Goal: Task Accomplishment & Management: Complete application form

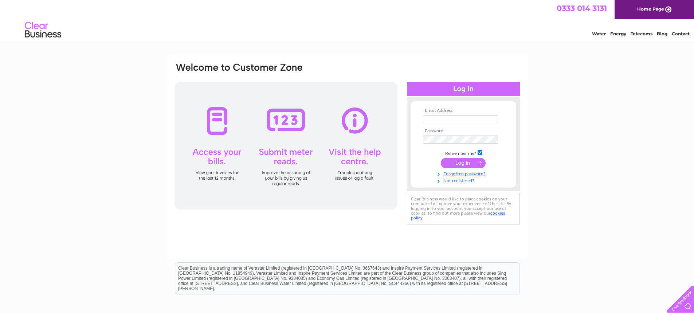
click at [453, 180] on link "Not registered?" at bounding box center [464, 180] width 83 height 7
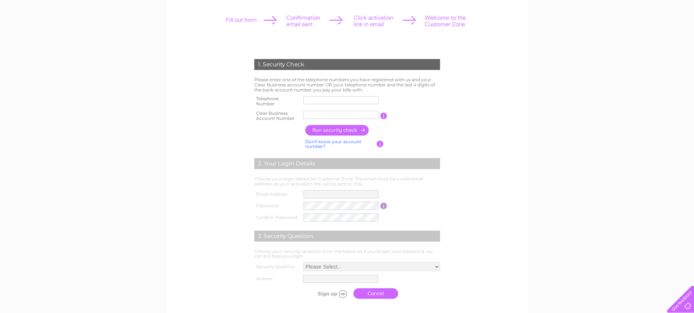
scroll to position [109, 0]
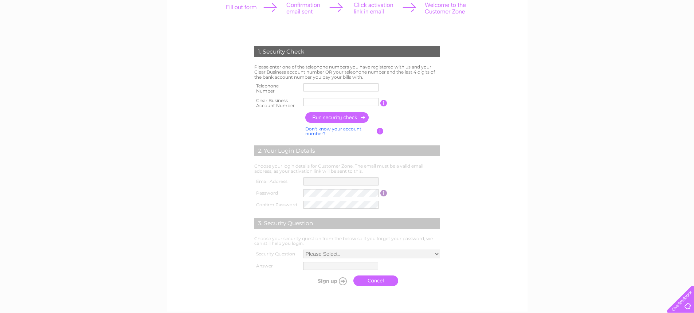
click at [346, 87] on input "text" at bounding box center [340, 87] width 75 height 8
click at [352, 86] on input "text" at bounding box center [341, 87] width 76 height 9
paste input "0747348024"
click at [314, 86] on input "0747348024" at bounding box center [341, 87] width 76 height 9
type input "0747348024"
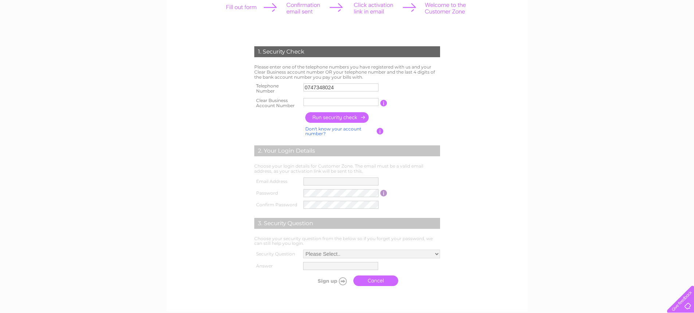
click at [326, 105] on input "text" at bounding box center [340, 102] width 75 height 8
paste input "text"
click at [322, 101] on input "text" at bounding box center [340, 102] width 75 height 8
paste input "text"
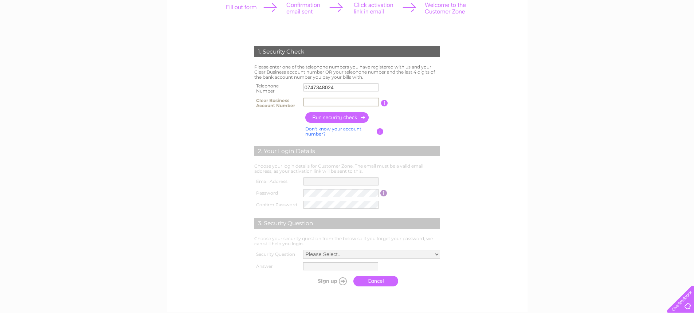
scroll to position [0, 0]
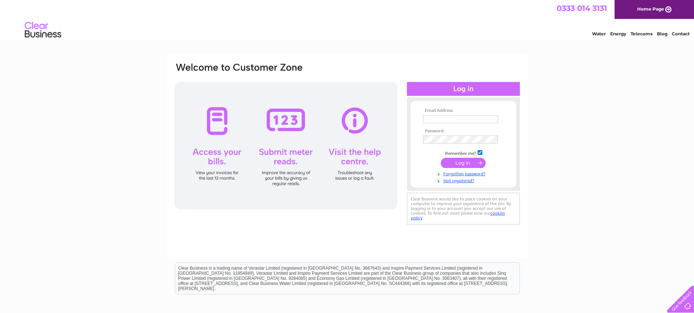
click at [459, 121] on input "text" at bounding box center [460, 119] width 75 height 8
paste input "text"
click at [444, 117] on input "text" at bounding box center [460, 119] width 75 height 8
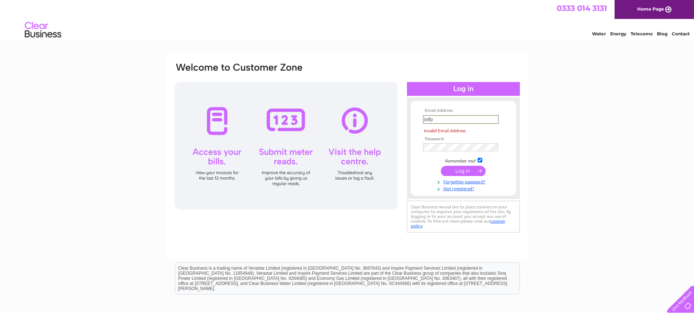
click at [444, 123] on input "info" at bounding box center [461, 119] width 76 height 9
type input "i"
click at [451, 190] on link "Not registered?" at bounding box center [464, 188] width 83 height 7
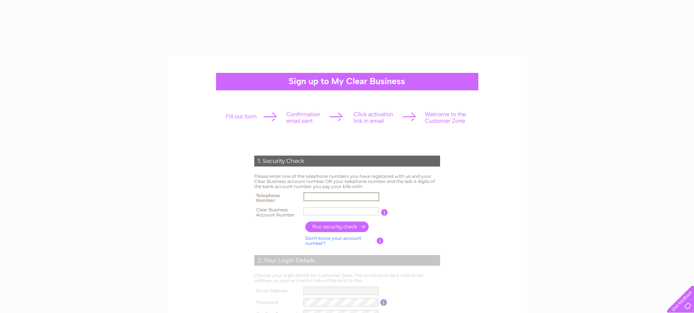
click at [324, 198] on input "text" at bounding box center [341, 196] width 76 height 9
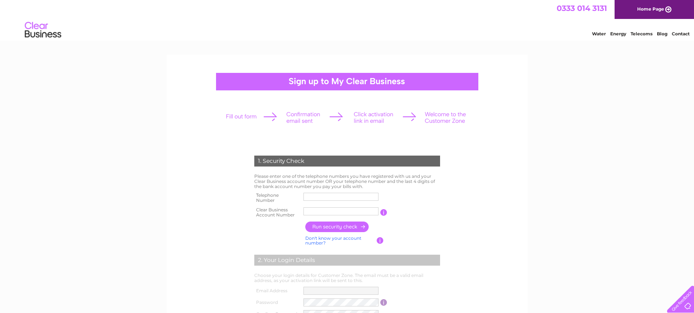
click at [339, 198] on input "text" at bounding box center [340, 197] width 75 height 8
paste input "0747348024"
click at [317, 196] on input "0747348024" at bounding box center [341, 196] width 76 height 9
type input "0747348024"
click at [321, 211] on input "text" at bounding box center [340, 211] width 75 height 8
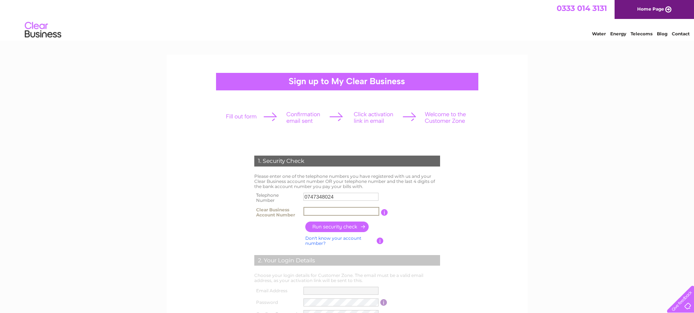
click at [361, 212] on input "text" at bounding box center [341, 211] width 76 height 9
paste input "30322387"
type input "30322387"
click at [352, 224] on input "button" at bounding box center [337, 226] width 64 height 11
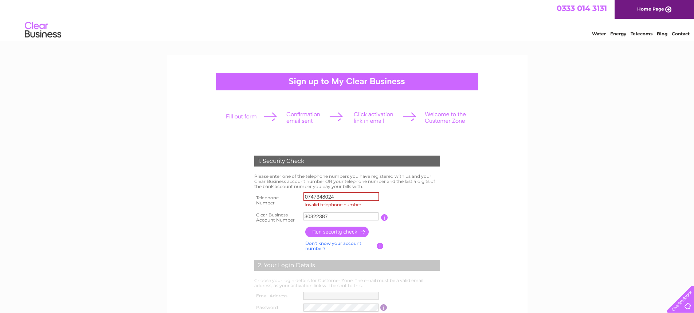
click at [342, 233] on input "button" at bounding box center [337, 232] width 64 height 11
click at [329, 194] on input "0747348024" at bounding box center [341, 196] width 76 height 9
click at [313, 197] on input "Invalid telephone number." at bounding box center [341, 196] width 76 height 9
paste input "01218127999"
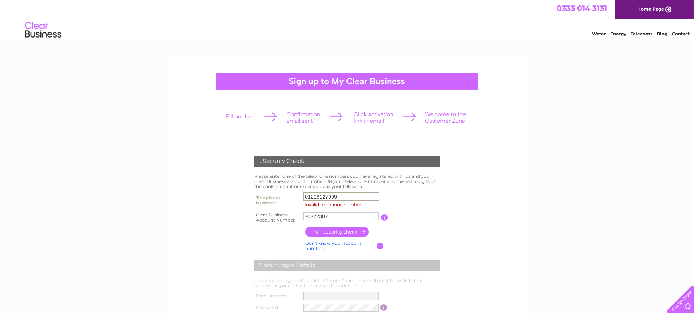
type input "01218127999"
click at [331, 229] on input "button" at bounding box center [337, 232] width 64 height 11
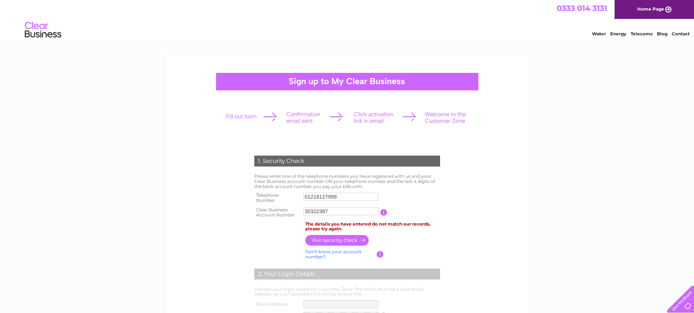
click at [317, 213] on input "30322387" at bounding box center [340, 211] width 75 height 8
click at [317, 213] on input "30322387" at bounding box center [341, 211] width 76 height 9
click at [330, 242] on input "button" at bounding box center [337, 240] width 64 height 11
click at [319, 205] on td "30322387" at bounding box center [341, 212] width 79 height 15
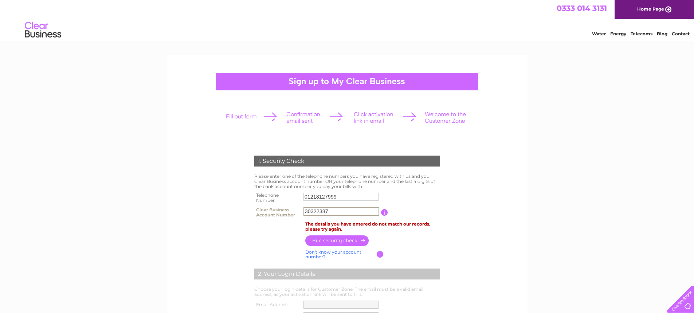
click at [325, 209] on input "30322387" at bounding box center [341, 211] width 76 height 9
click at [328, 196] on input "01218127999" at bounding box center [340, 197] width 75 height 8
click at [328, 196] on input "01218127999" at bounding box center [341, 196] width 76 height 9
